Goal: Communication & Community: Answer question/provide support

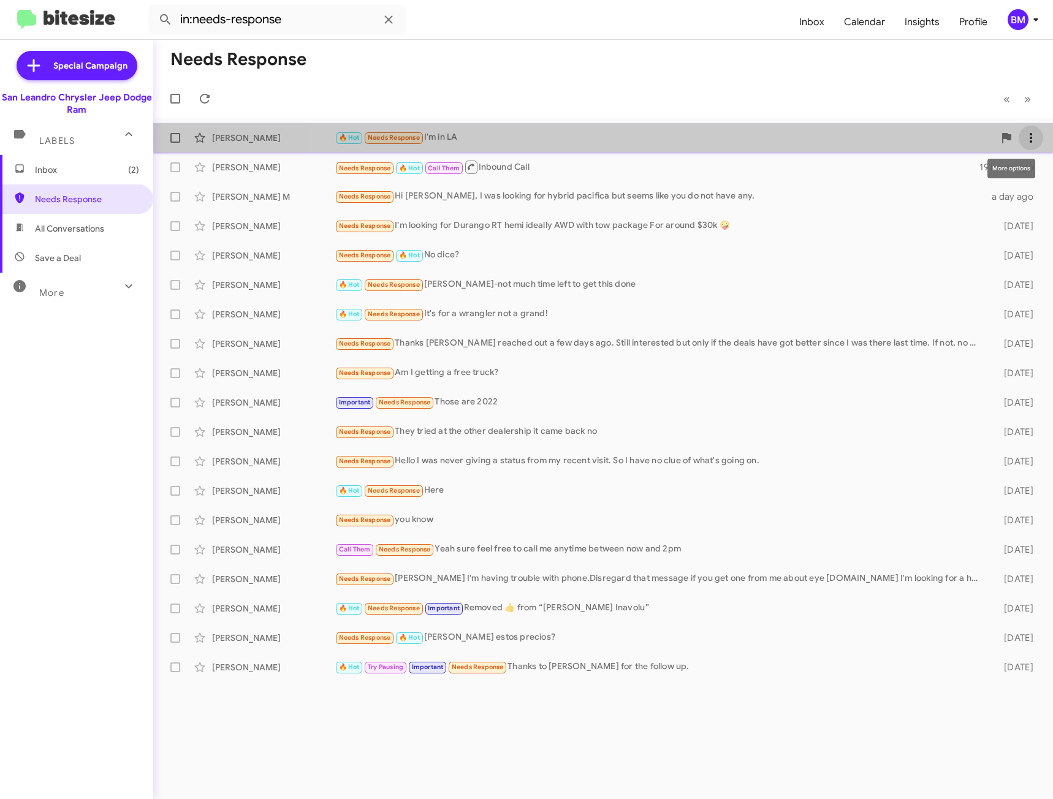
click at [1038, 138] on icon at bounding box center [1031, 138] width 15 height 15
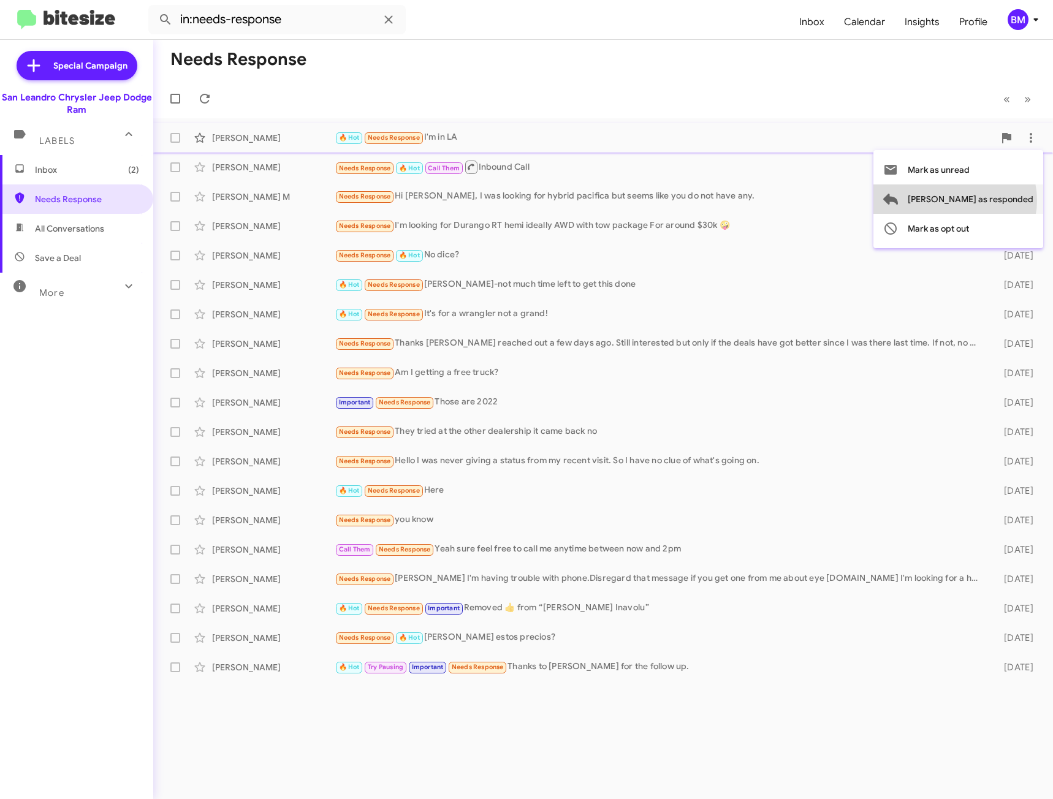
click at [1004, 200] on span "[PERSON_NAME] as responded" at bounding box center [971, 198] width 126 height 29
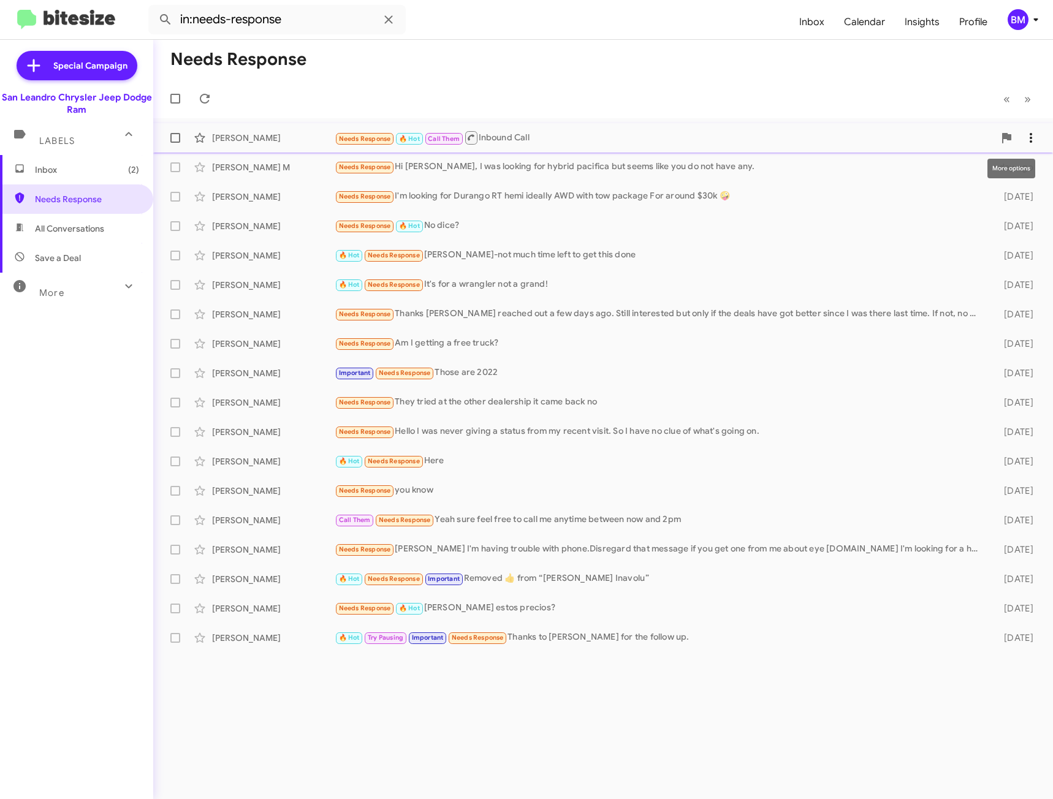
click at [1034, 139] on icon at bounding box center [1031, 138] width 15 height 15
click at [1005, 199] on span "[PERSON_NAME] as responded" at bounding box center [971, 198] width 126 height 29
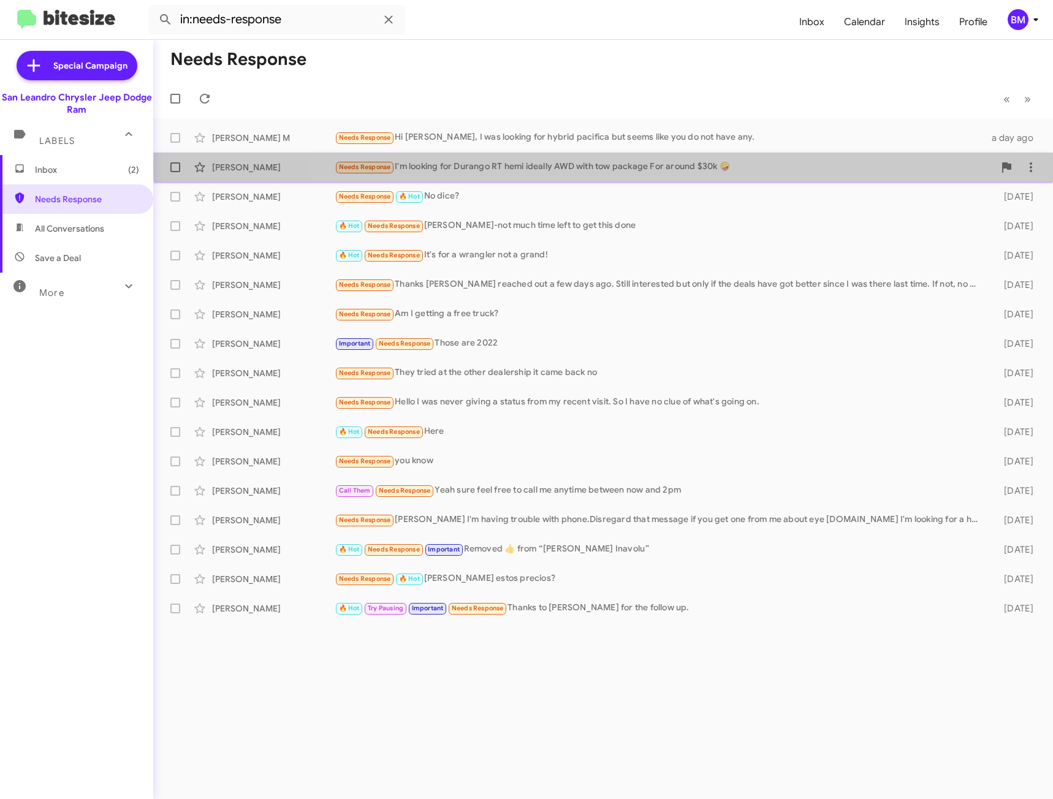
click at [848, 165] on div "Needs Response I'm looking for Durango RT hemi ideally AWD with tow package For…" at bounding box center [664, 167] width 659 height 14
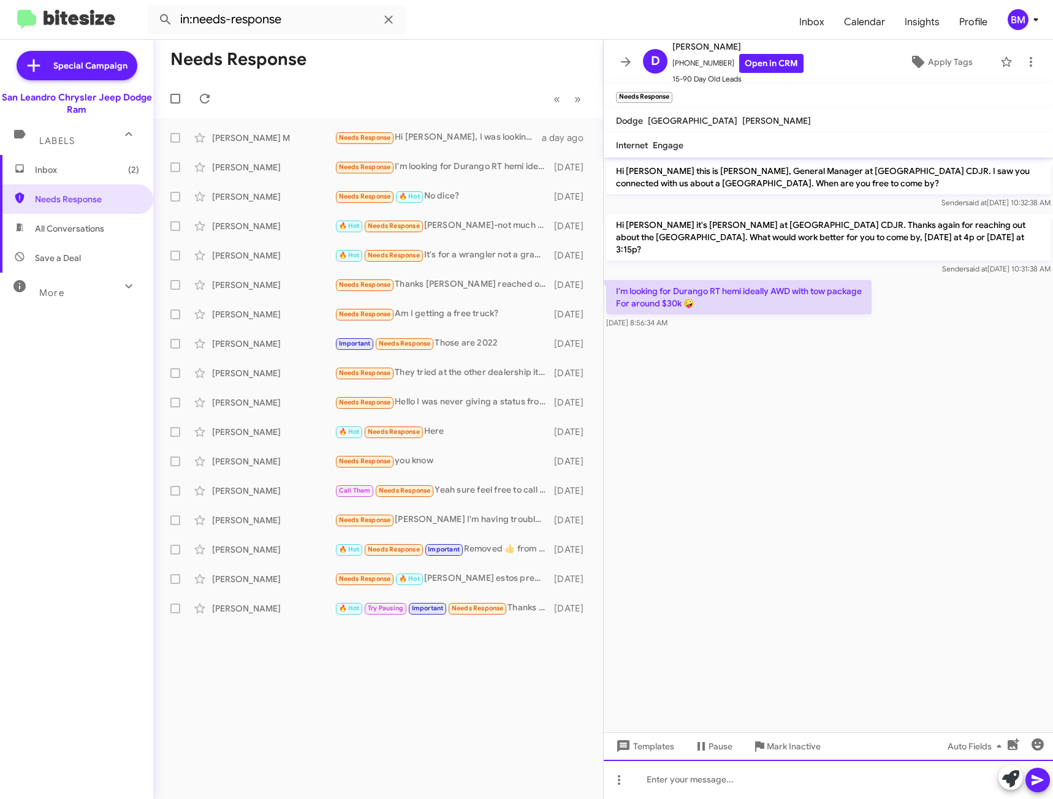
click at [707, 772] on div at bounding box center [828, 779] width 449 height 39
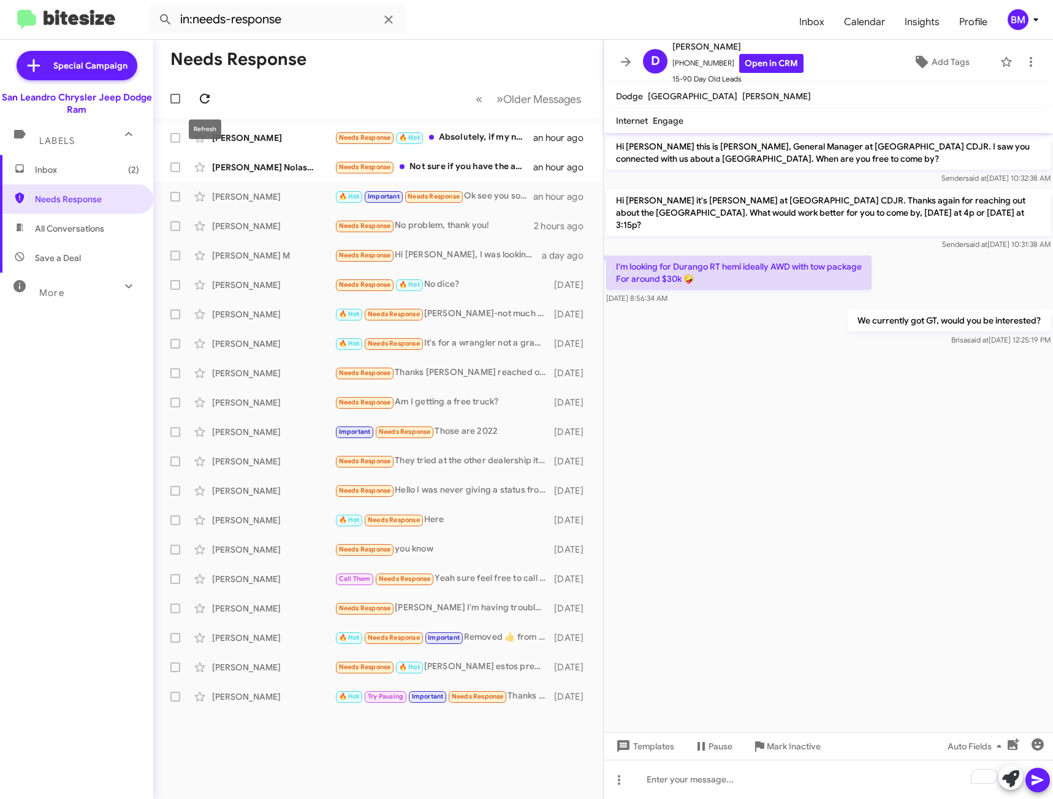
click at [204, 99] on icon at bounding box center [204, 98] width 15 height 15
click at [583, 227] on icon at bounding box center [581, 226] width 15 height 15
click at [576, 283] on span "[PERSON_NAME] as responded" at bounding box center [521, 287] width 126 height 29
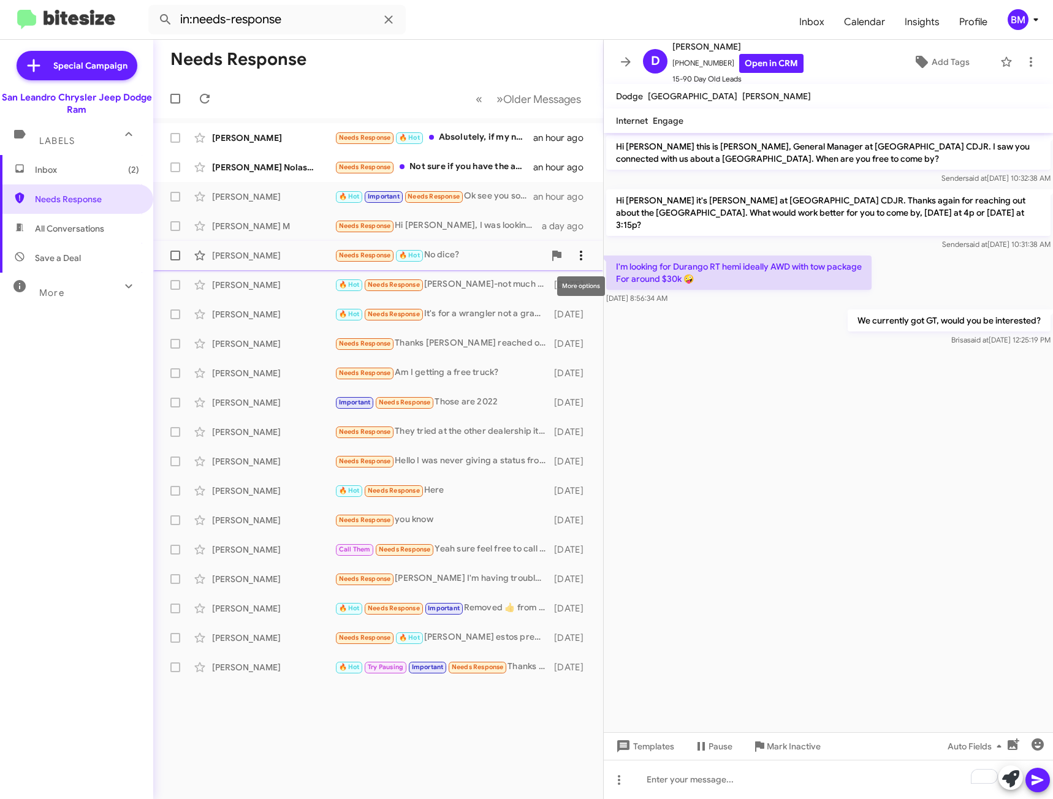
click at [584, 256] on icon at bounding box center [581, 255] width 15 height 15
click at [556, 315] on span "[PERSON_NAME] as responded" at bounding box center [521, 316] width 126 height 29
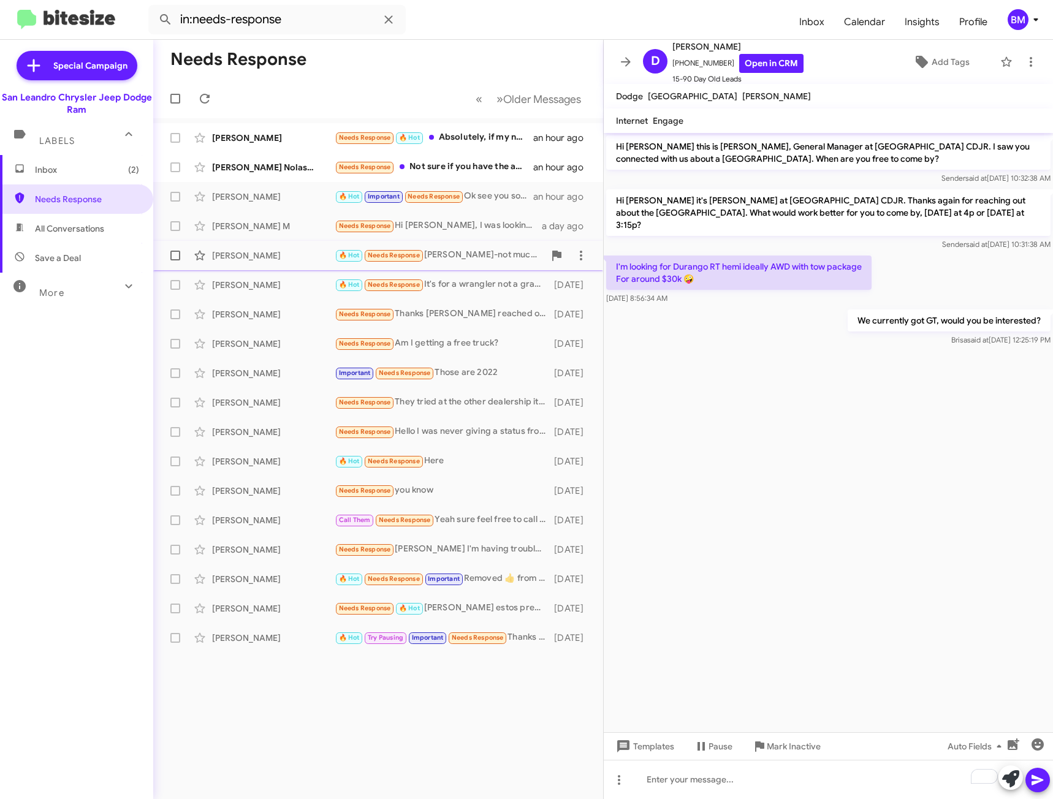
click at [497, 256] on div "🔥 Hot Needs Response [PERSON_NAME]-not much time left to get this done" at bounding box center [440, 255] width 210 height 14
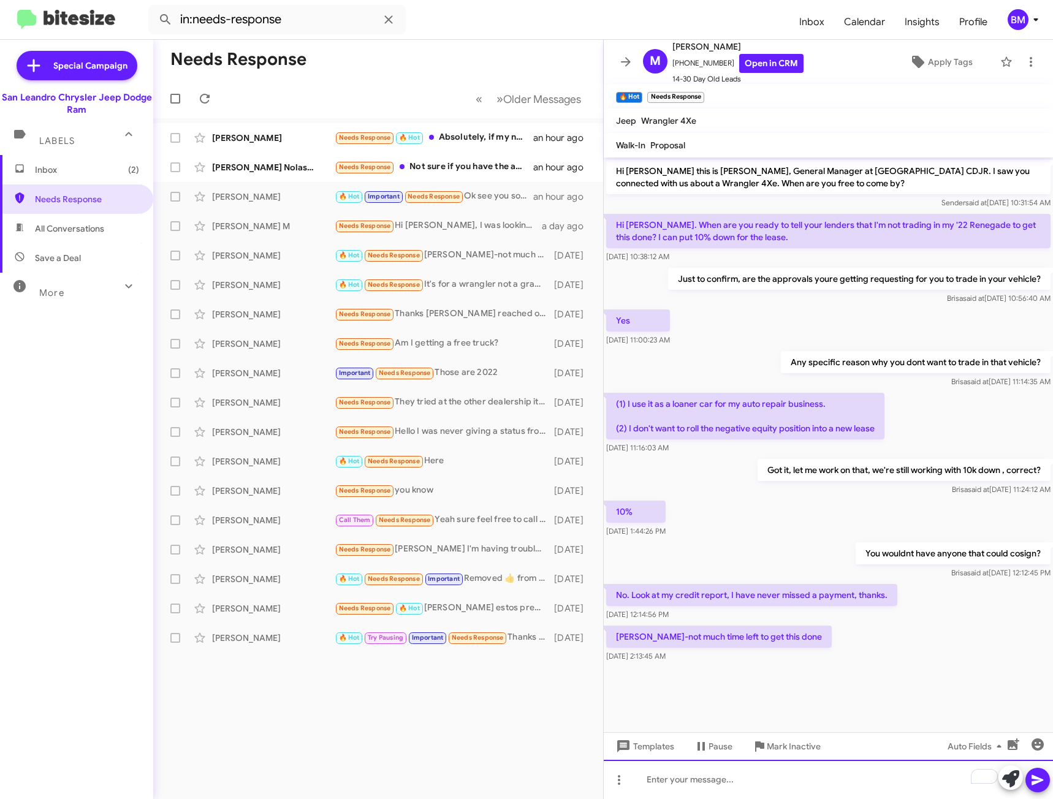
click at [691, 775] on div "To enrich screen reader interactions, please activate Accessibility in Grammarl…" at bounding box center [828, 779] width 449 height 39
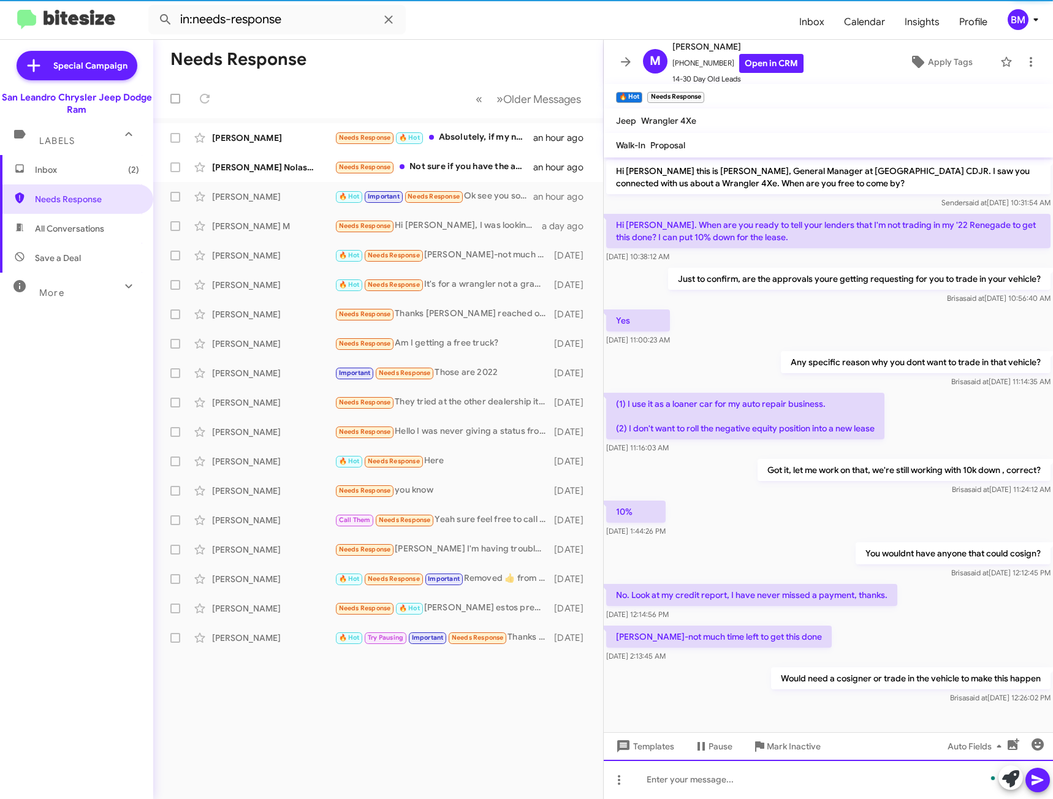
scroll to position [11, 0]
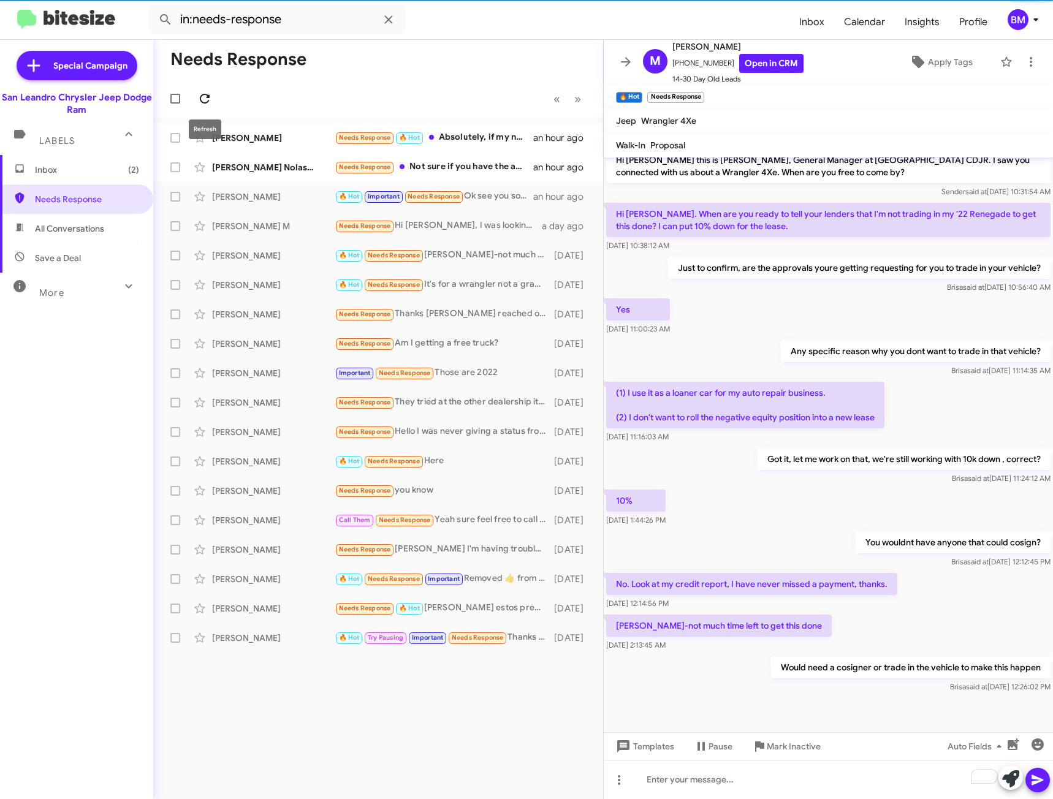
click at [206, 96] on icon at bounding box center [204, 98] width 15 height 15
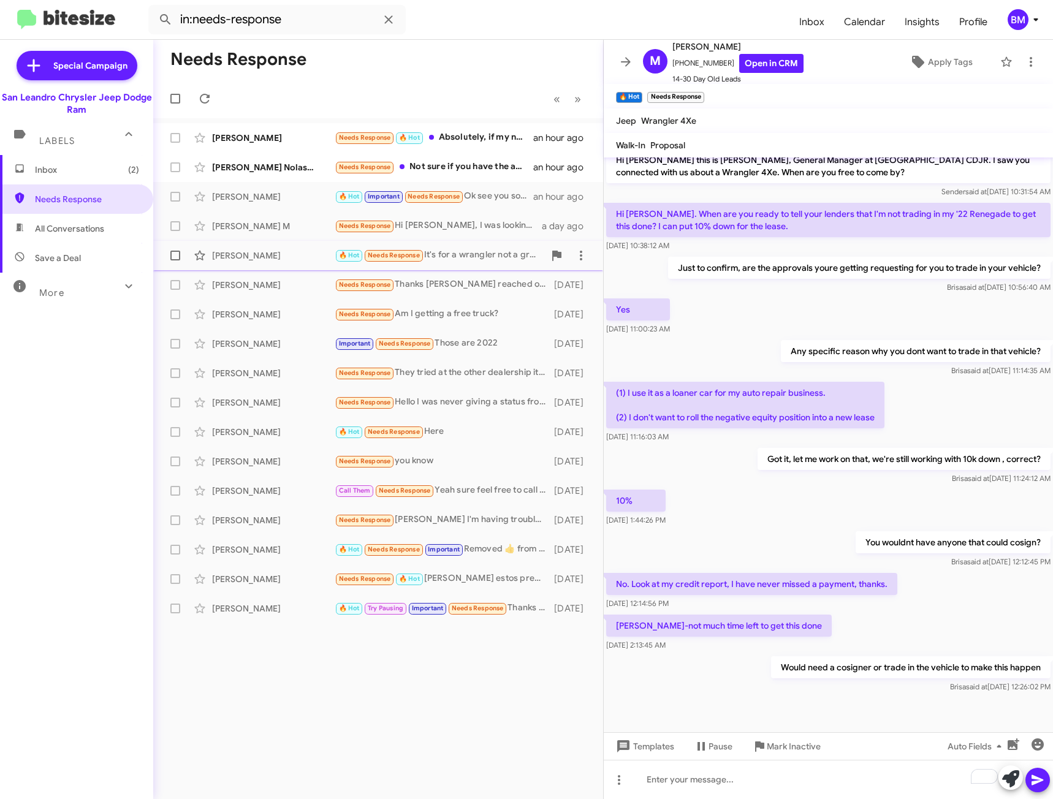
click at [474, 248] on div "[PERSON_NAME] 🔥 Hot Needs Response It's for a wrangler not a grand! [DATE]" at bounding box center [378, 255] width 430 height 25
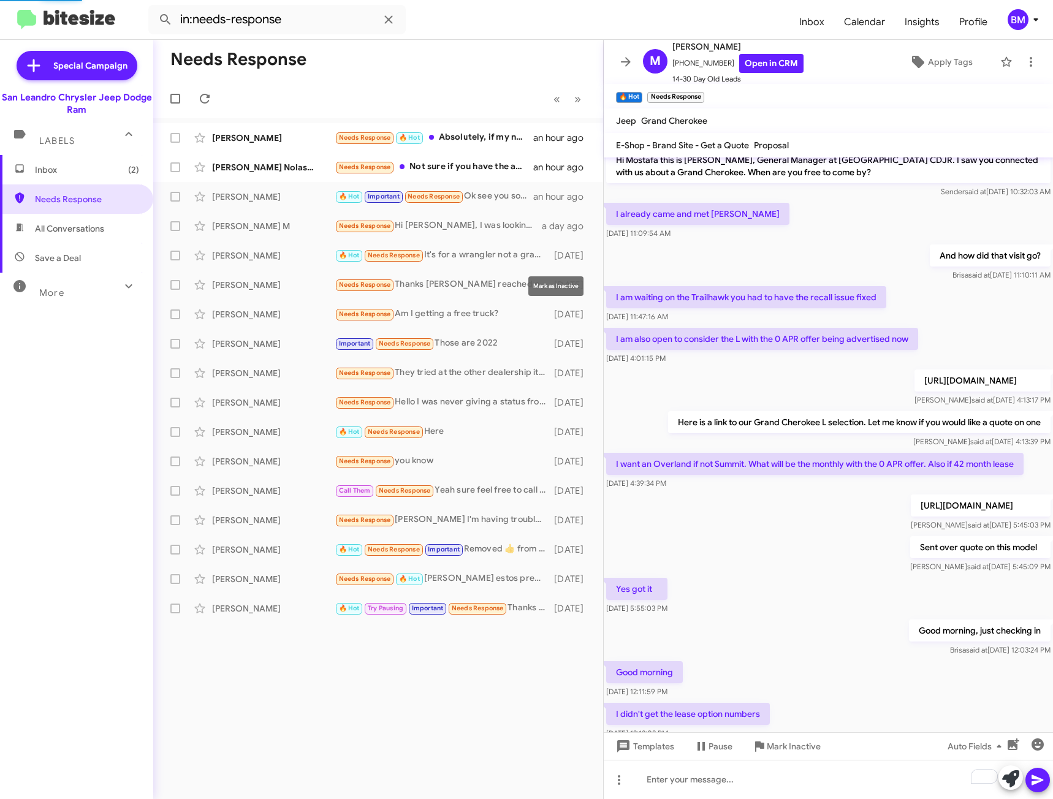
scroll to position [344, 0]
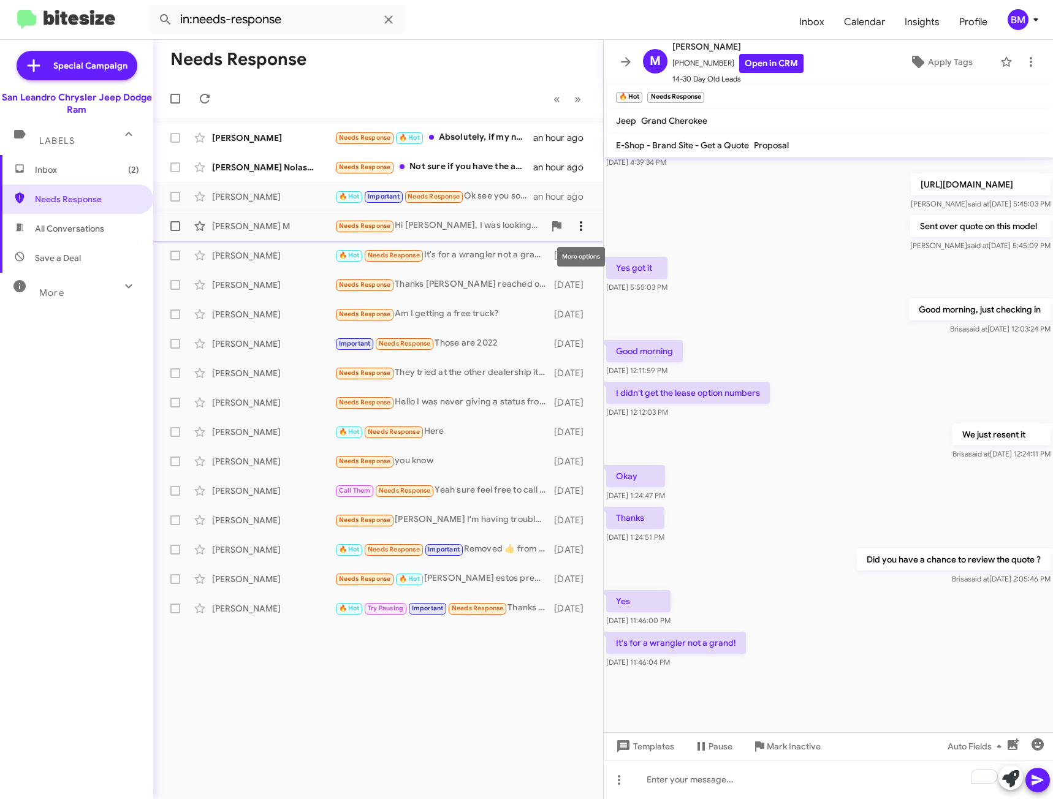
click at [586, 226] on icon at bounding box center [581, 226] width 15 height 15
click at [561, 276] on span "[PERSON_NAME] as responded" at bounding box center [521, 287] width 126 height 29
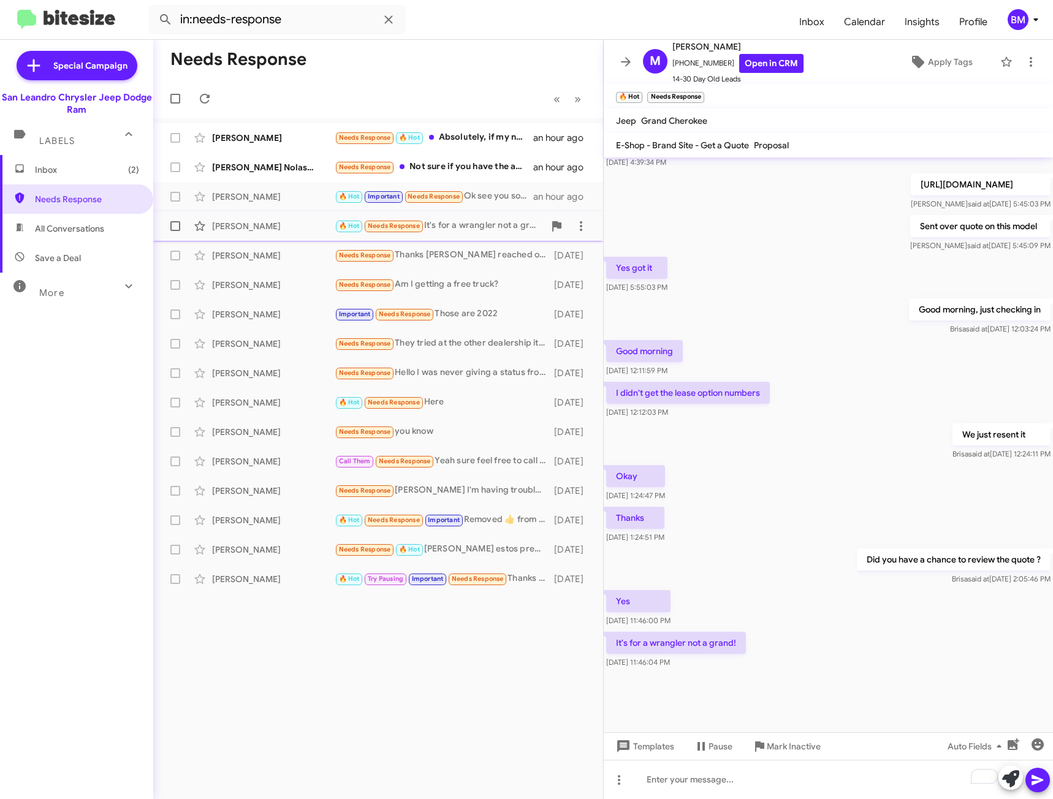
click at [515, 222] on div "🔥 Hot Needs Response It's for a wrangler not a grand!" at bounding box center [440, 226] width 210 height 14
drag, startPoint x: 482, startPoint y: 226, endPoint x: 495, endPoint y: 227, distance: 12.3
click at [485, 227] on div "🔥 Hot Needs Response It's for a wrangler not a grand!" at bounding box center [440, 226] width 210 height 14
click at [579, 227] on icon at bounding box center [581, 226] width 15 height 15
click at [560, 294] on span "[PERSON_NAME] as responded" at bounding box center [521, 287] width 126 height 29
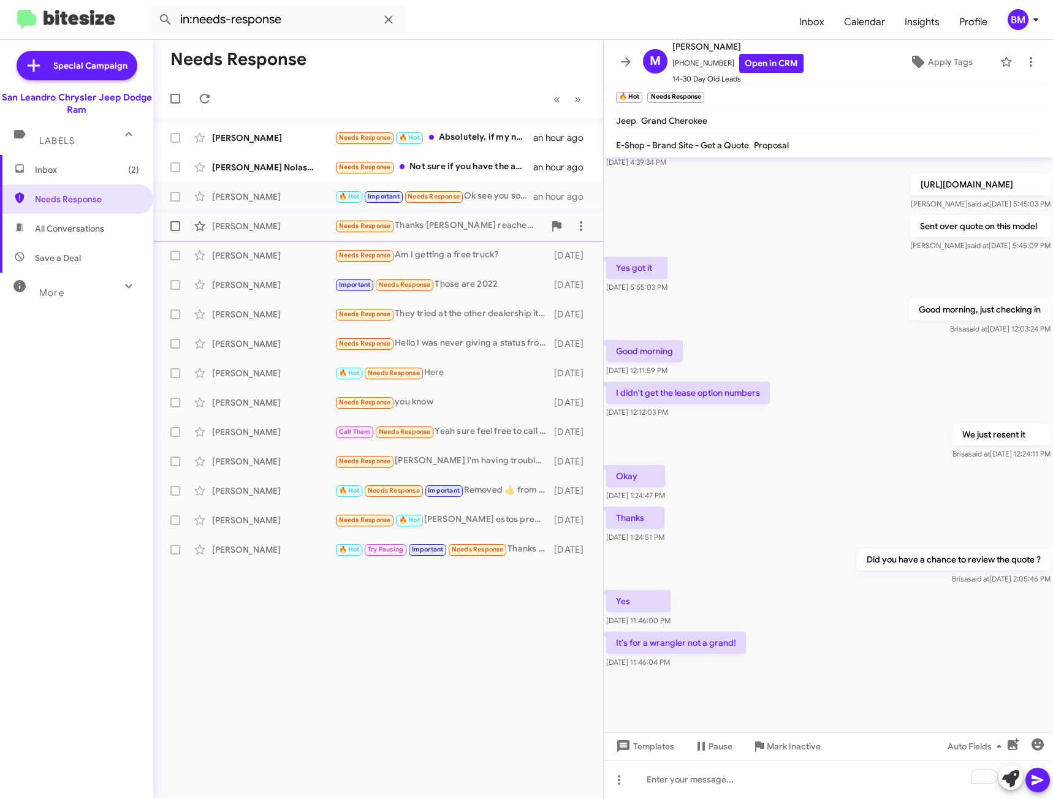
click at [471, 234] on div "[PERSON_NAME] Needs Response Thanks [PERSON_NAME] reached out a few days ago. S…" at bounding box center [378, 226] width 430 height 25
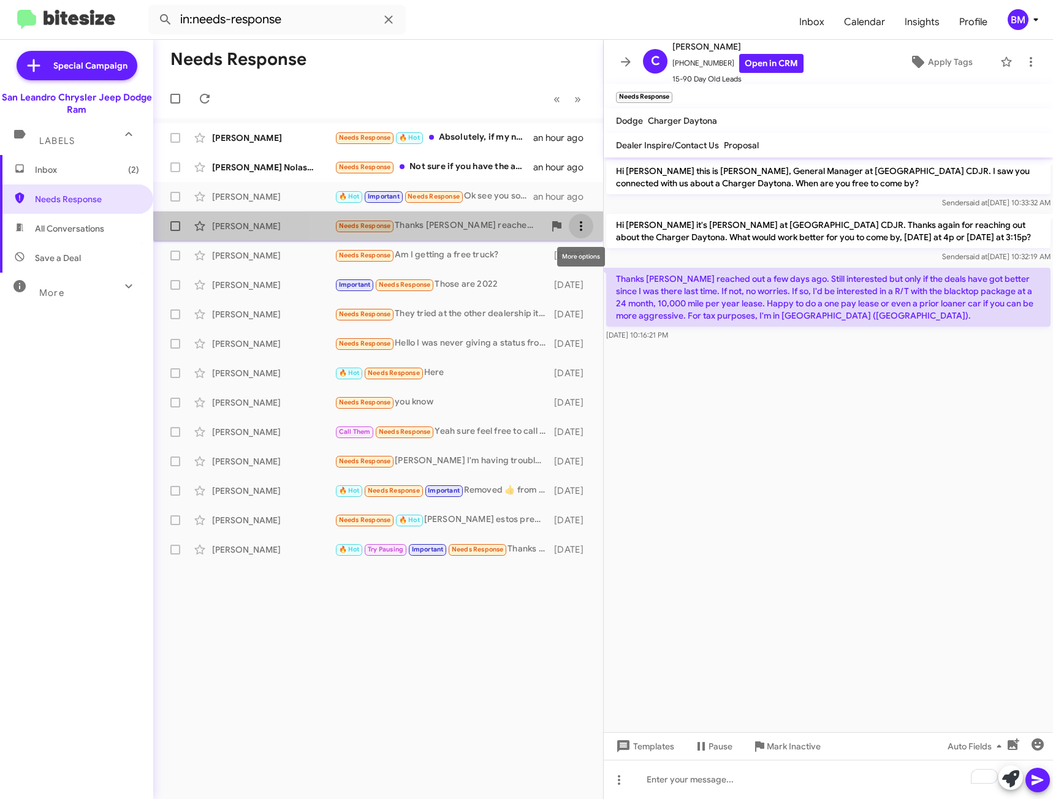
click at [580, 229] on icon at bounding box center [581, 226] width 15 height 15
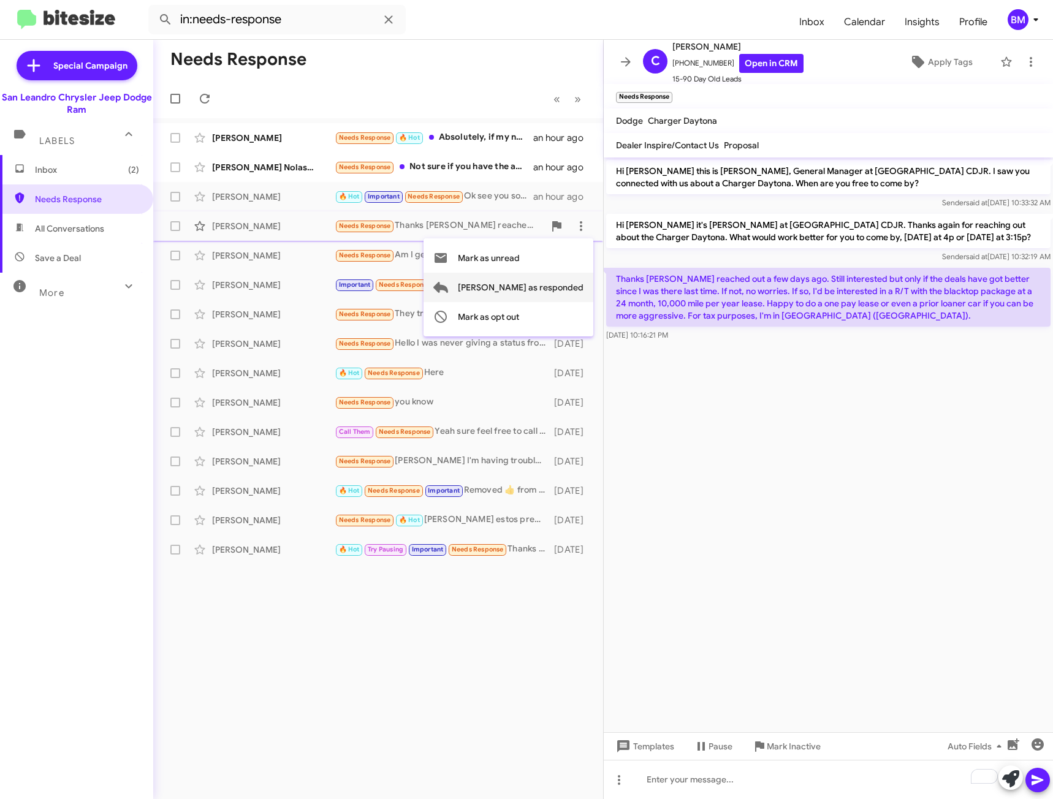
click at [515, 294] on span "[PERSON_NAME] as responded" at bounding box center [521, 287] width 126 height 29
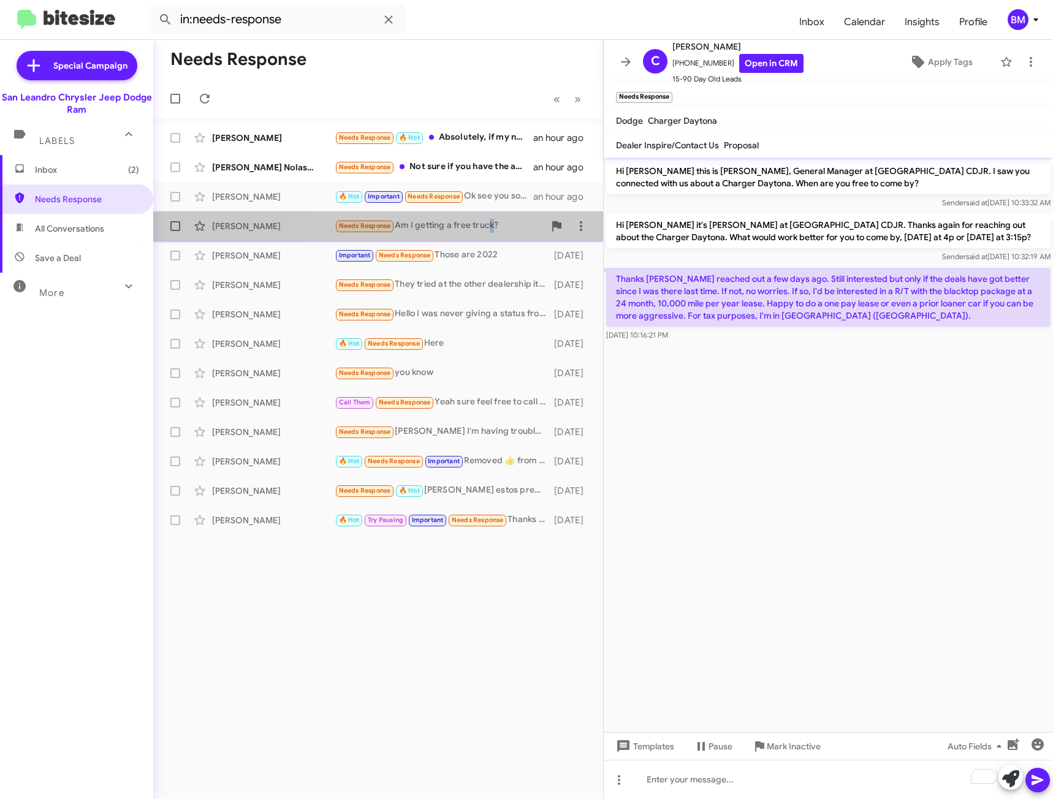
click at [492, 227] on div "Needs Response Am I getting a free truck?" at bounding box center [440, 226] width 210 height 14
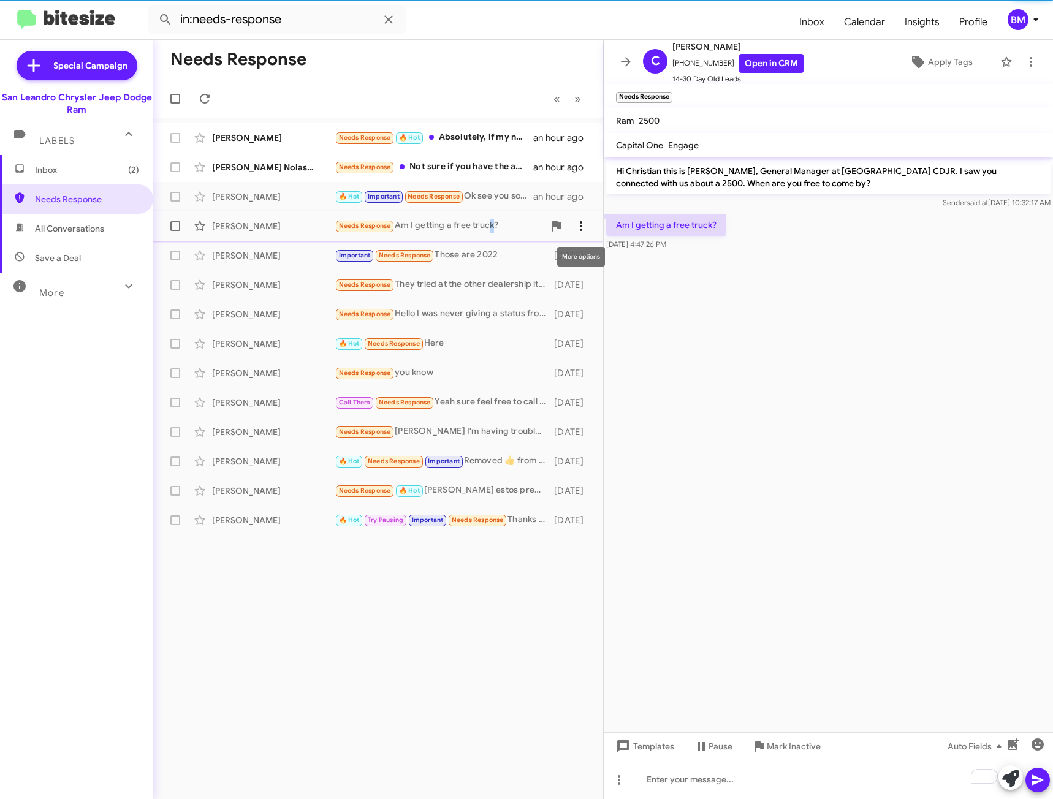
click at [581, 227] on icon at bounding box center [581, 226] width 15 height 15
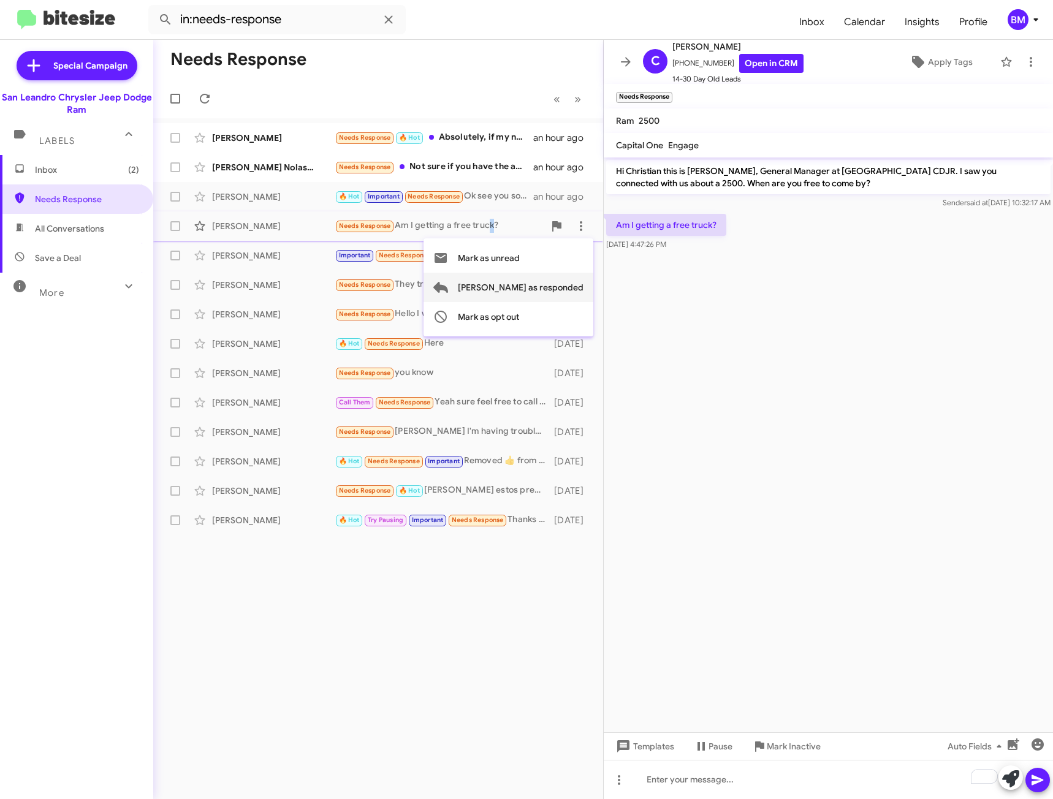
click at [547, 283] on span "[PERSON_NAME] as responded" at bounding box center [521, 287] width 126 height 29
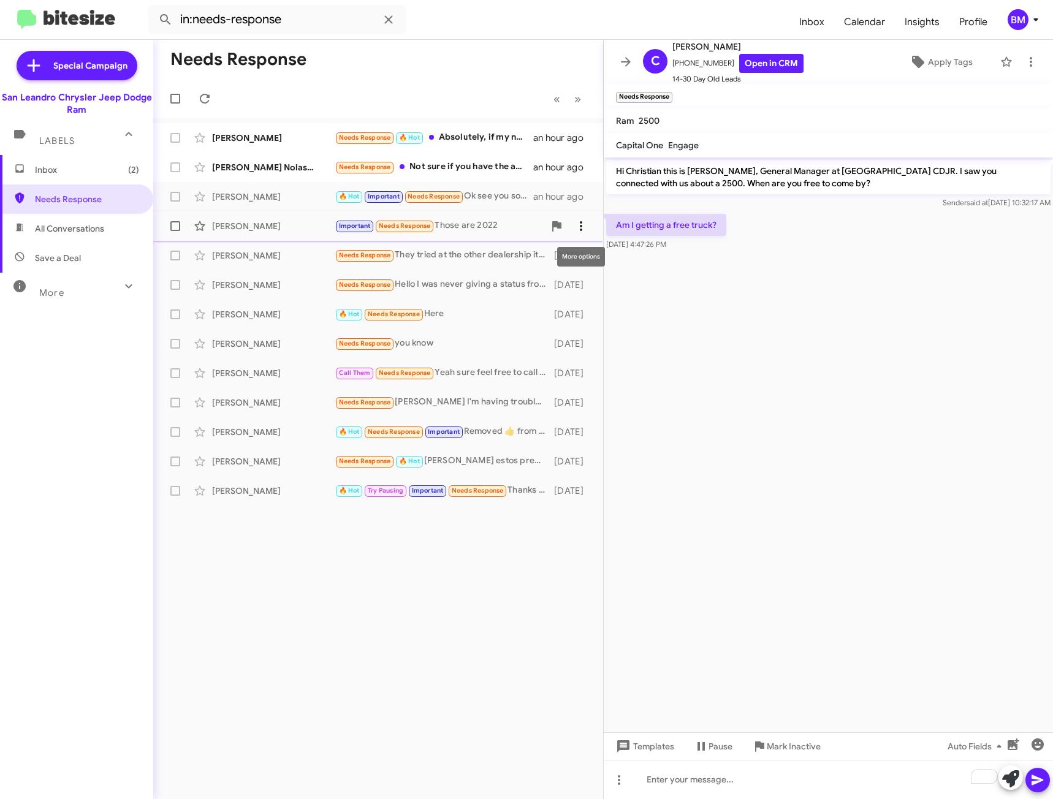
click at [575, 229] on icon at bounding box center [581, 226] width 15 height 15
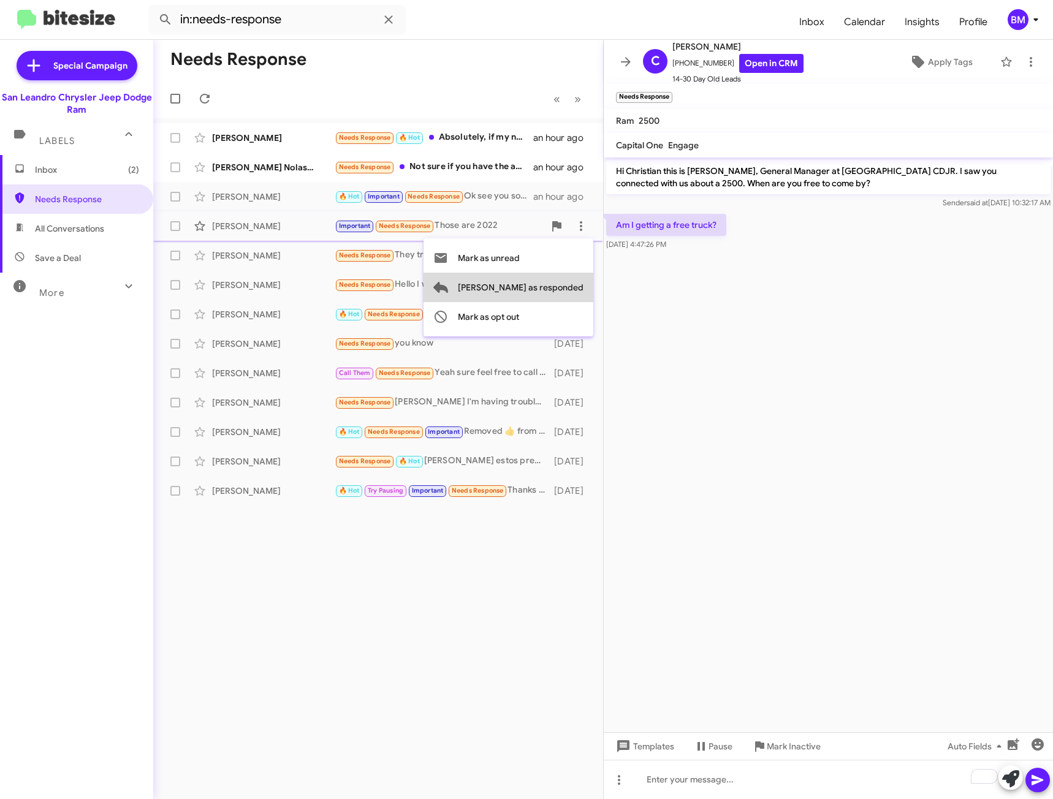
click at [568, 284] on span "[PERSON_NAME] as responded" at bounding box center [521, 287] width 126 height 29
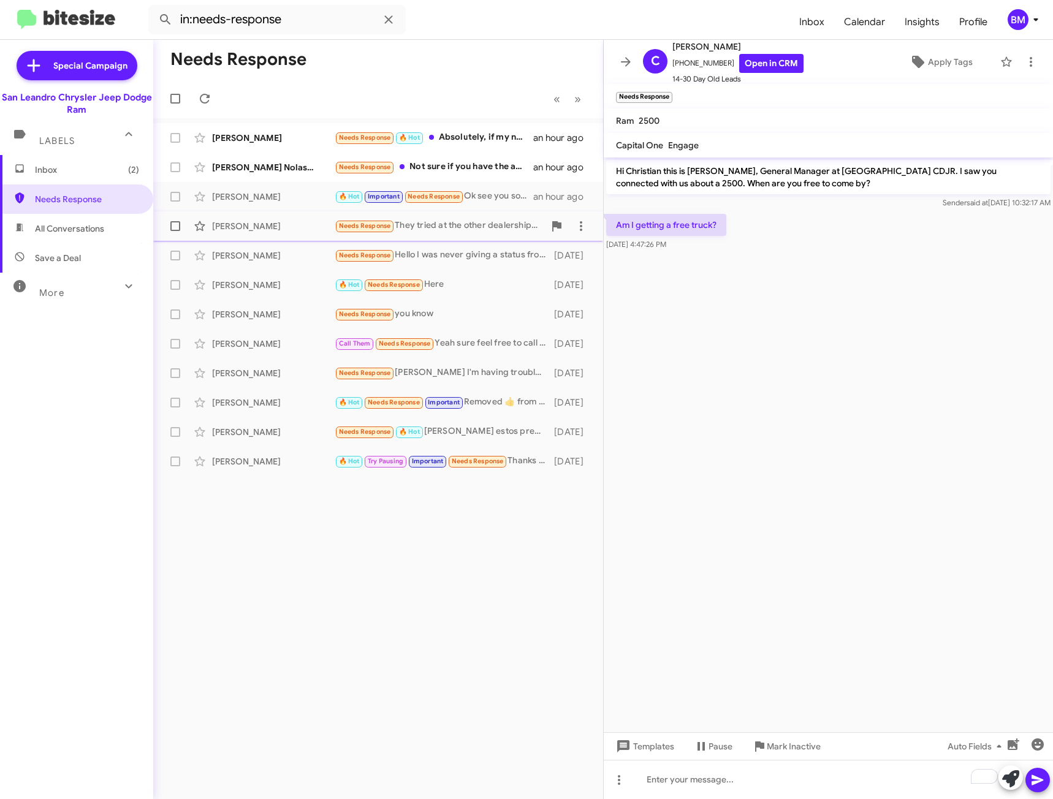
click at [477, 234] on div "[PERSON_NAME] Needs Response They tried at the other dealership it came back no…" at bounding box center [378, 226] width 430 height 25
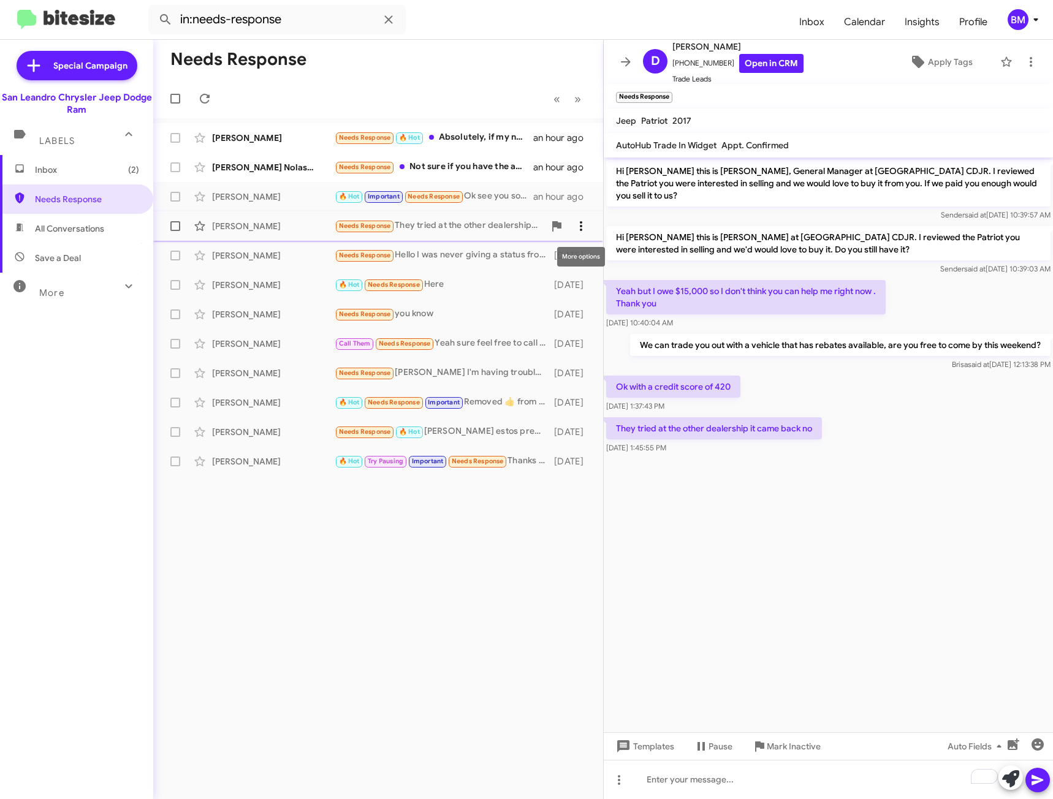
click at [579, 229] on icon at bounding box center [581, 226] width 15 height 15
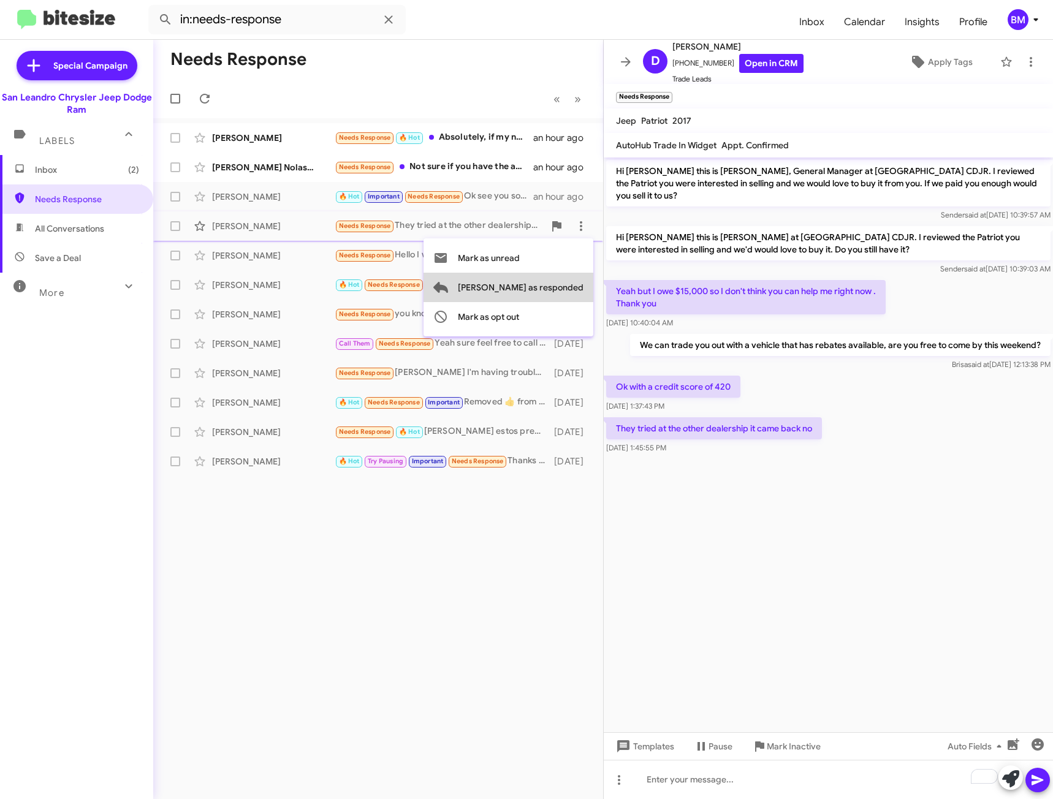
click at [565, 290] on span "[PERSON_NAME] as responded" at bounding box center [521, 287] width 126 height 29
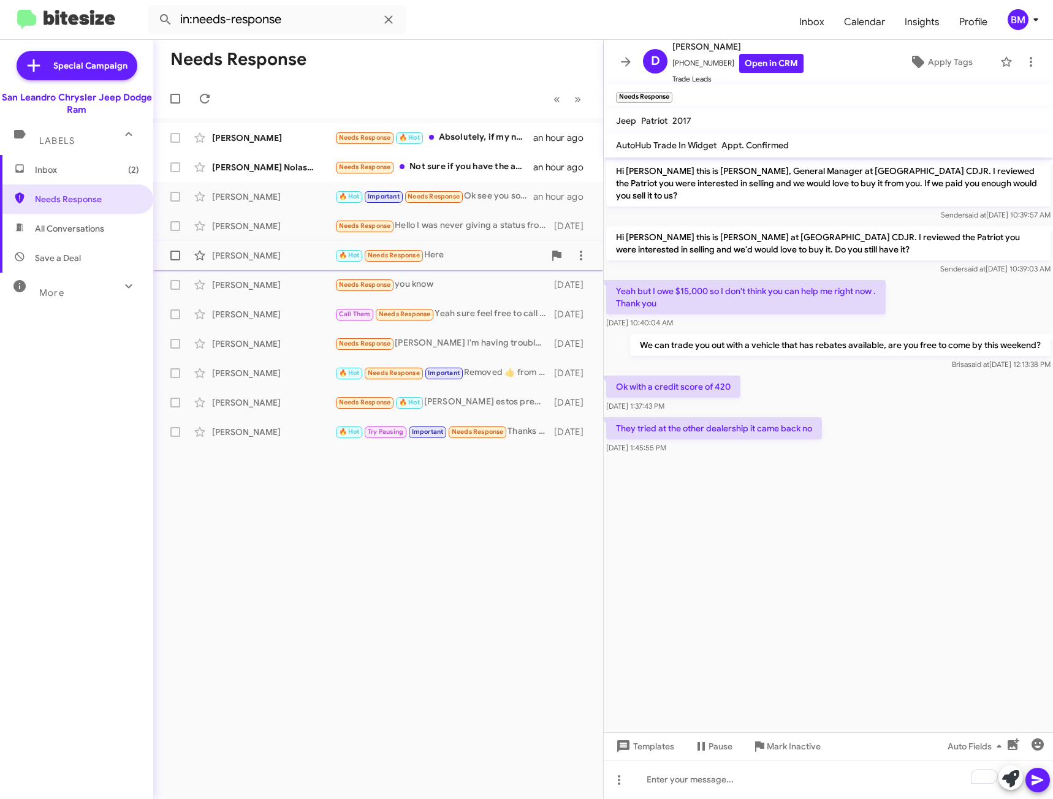
click at [479, 248] on div "[PERSON_NAME] 🔥 Hot Needs Response Here [DATE]" at bounding box center [378, 255] width 430 height 25
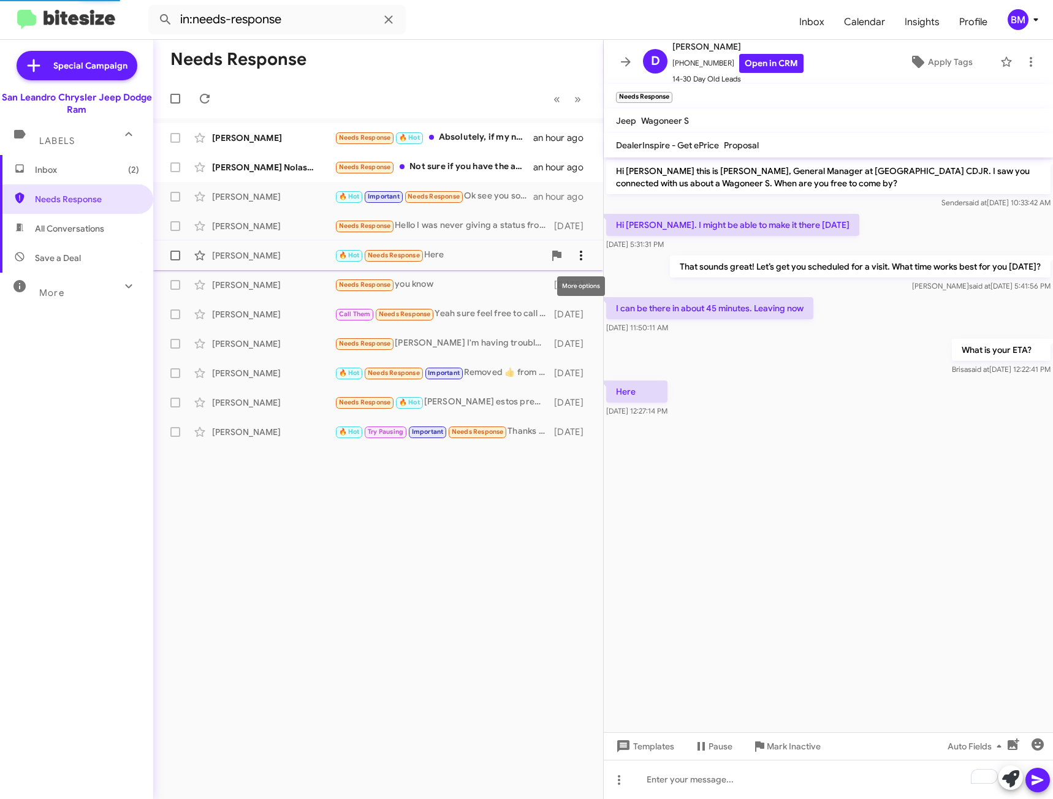
click at [581, 256] on icon at bounding box center [581, 256] width 2 height 10
drag, startPoint x: 557, startPoint y: 314, endPoint x: 547, endPoint y: 301, distance: 16.7
click at [556, 314] on span "[PERSON_NAME] as responded" at bounding box center [521, 316] width 126 height 29
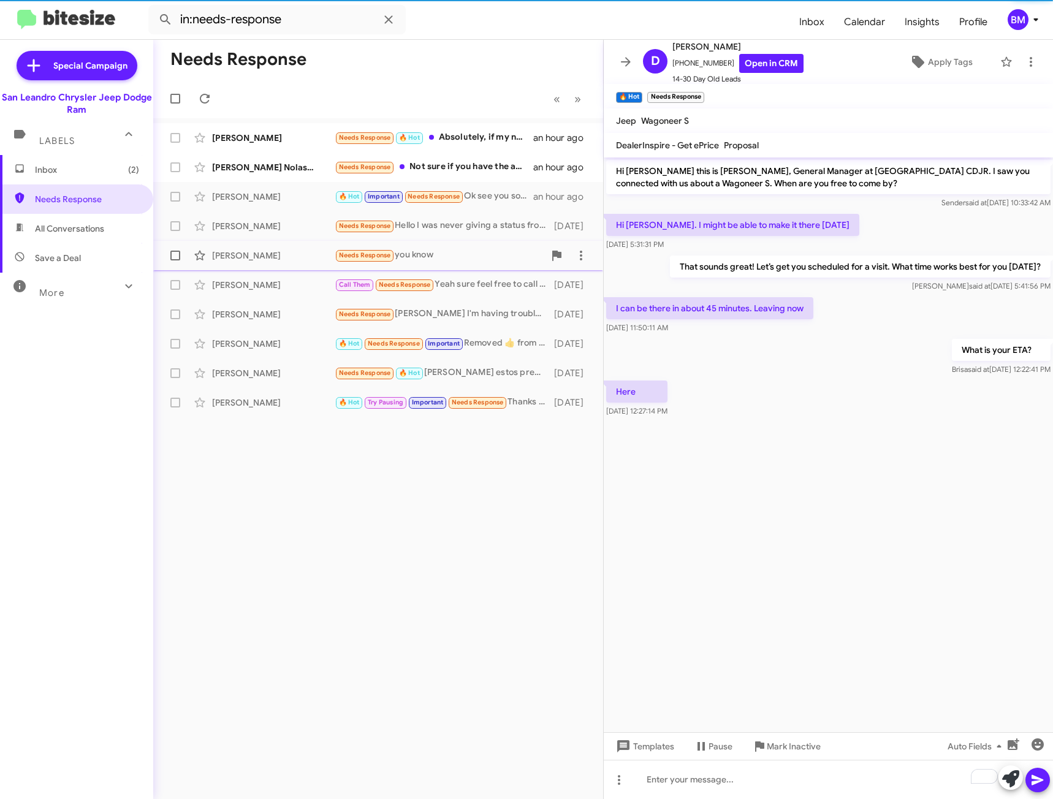
click at [485, 261] on div "Needs Response you know" at bounding box center [440, 255] width 210 height 14
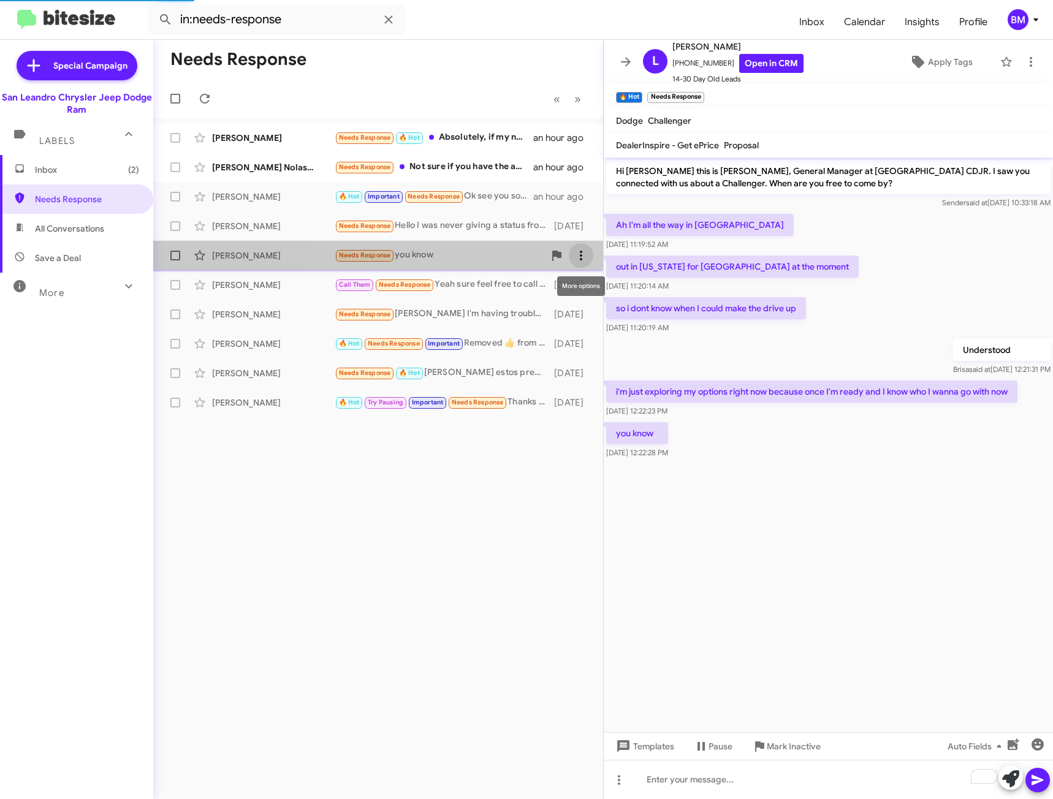
click at [580, 258] on icon at bounding box center [581, 255] width 15 height 15
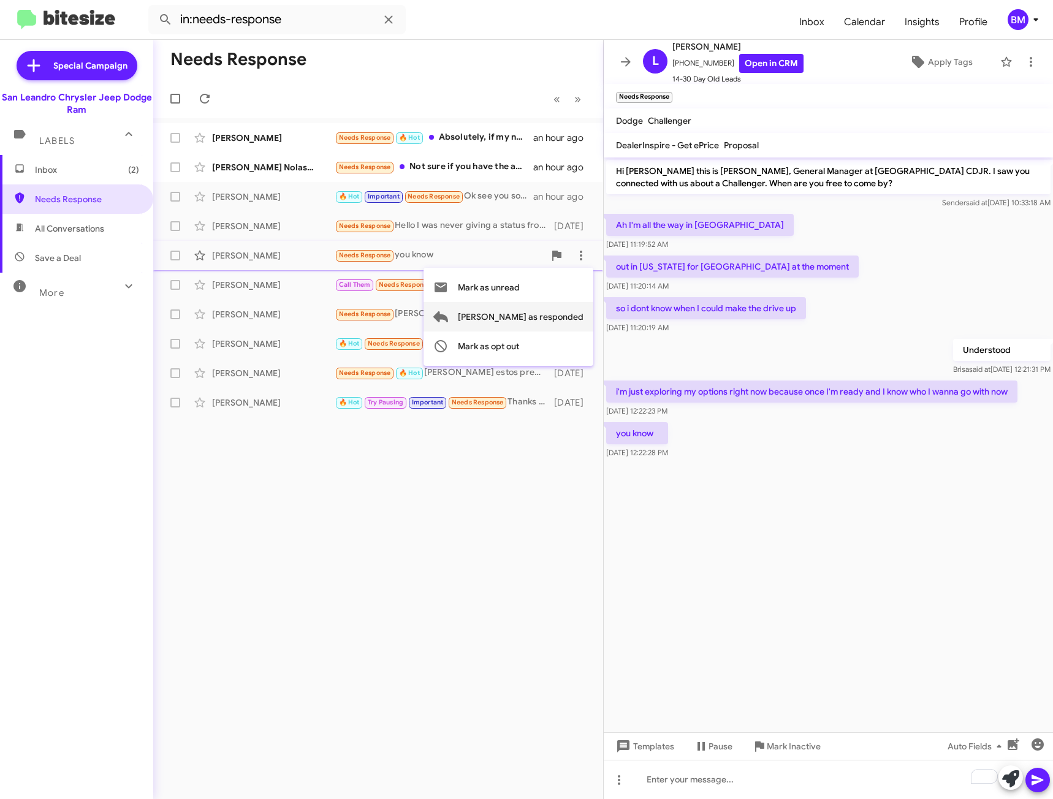
click at [555, 319] on span "[PERSON_NAME] as responded" at bounding box center [521, 316] width 126 height 29
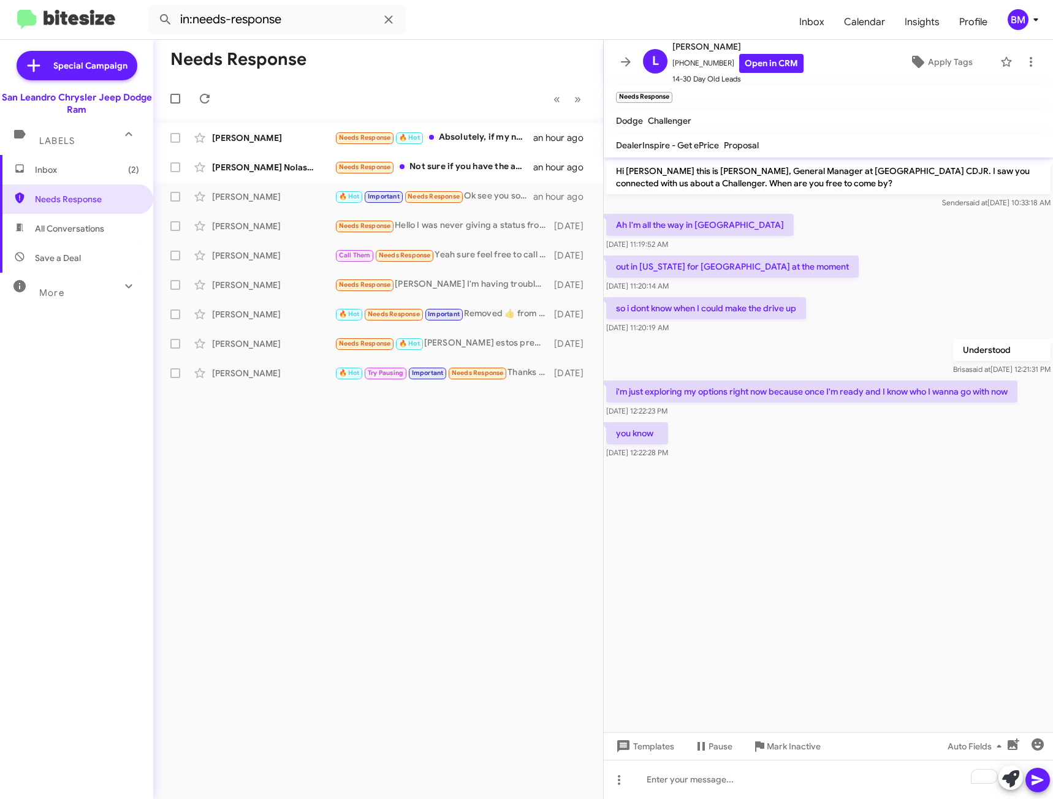
click at [36, 172] on span "Inbox (2)" at bounding box center [76, 169] width 153 height 29
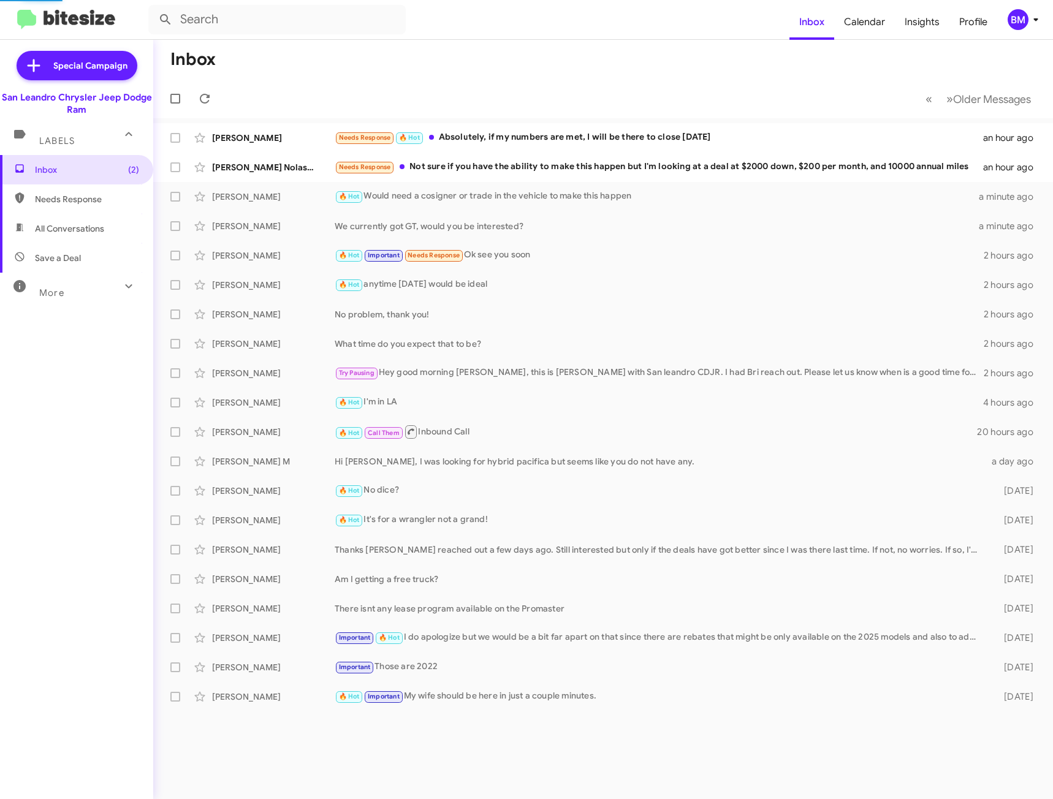
click at [47, 194] on span "Needs Response" at bounding box center [87, 199] width 104 height 12
type input "in:needs-response"
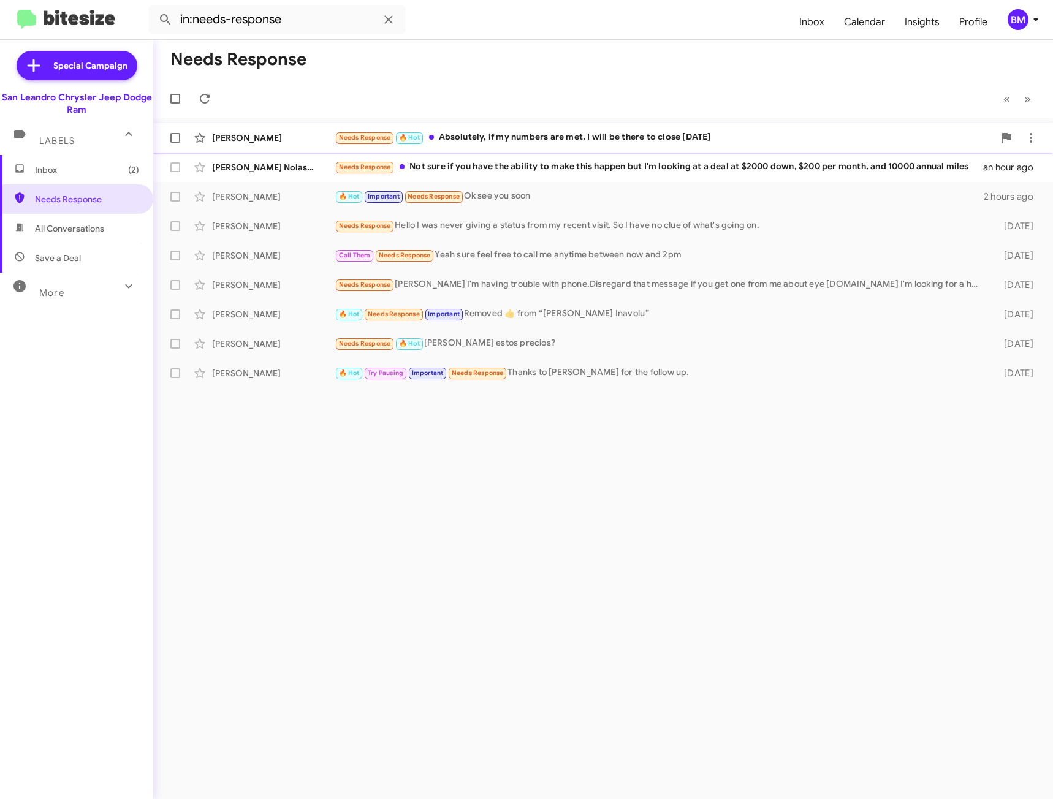
click at [517, 140] on div "Needs Response 🔥 Hot Absolutely, if my numbers are met, I will be there to clos…" at bounding box center [664, 138] width 659 height 14
